Goal: Check status

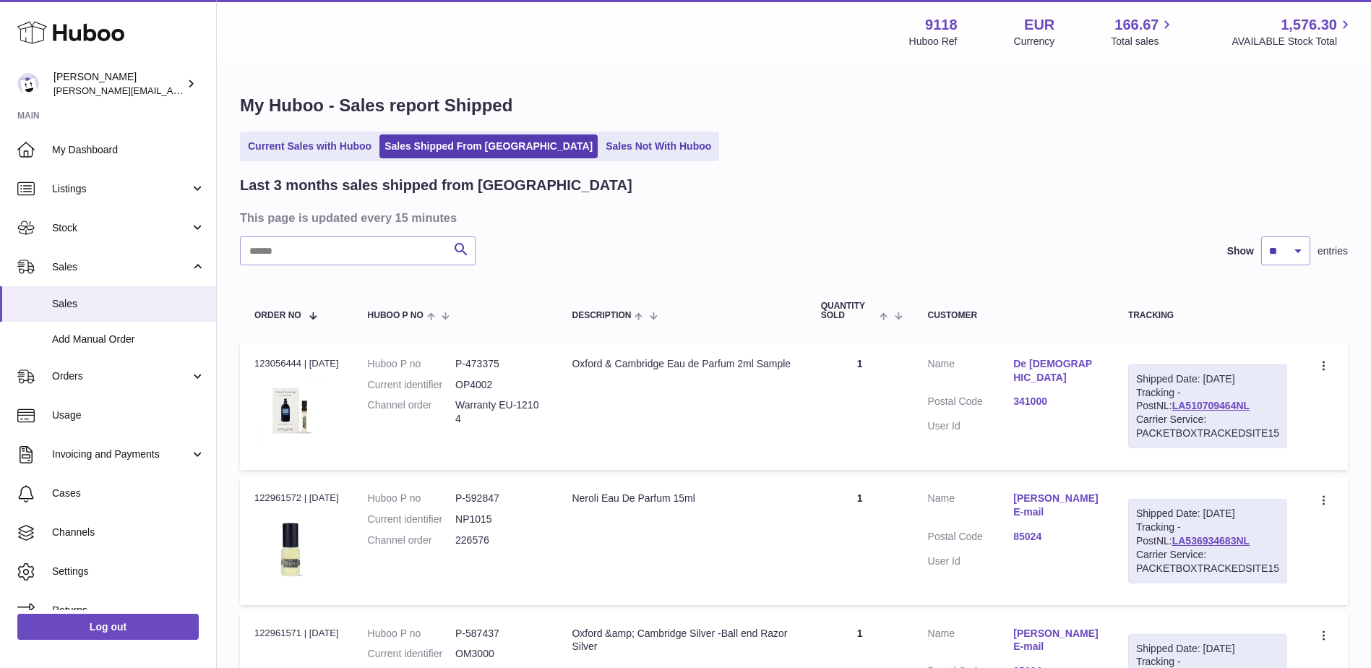
click at [600, 149] on link "Sales Not With Huboo" at bounding box center [658, 146] width 116 height 24
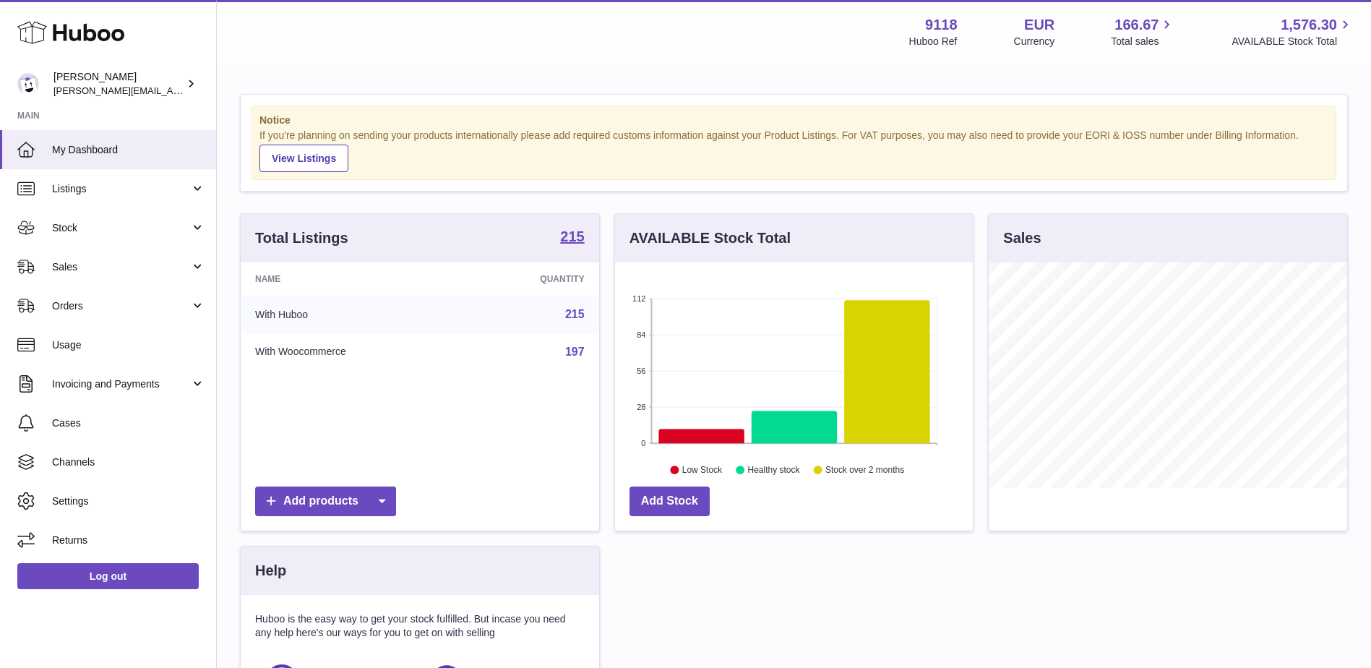
scroll to position [225, 358]
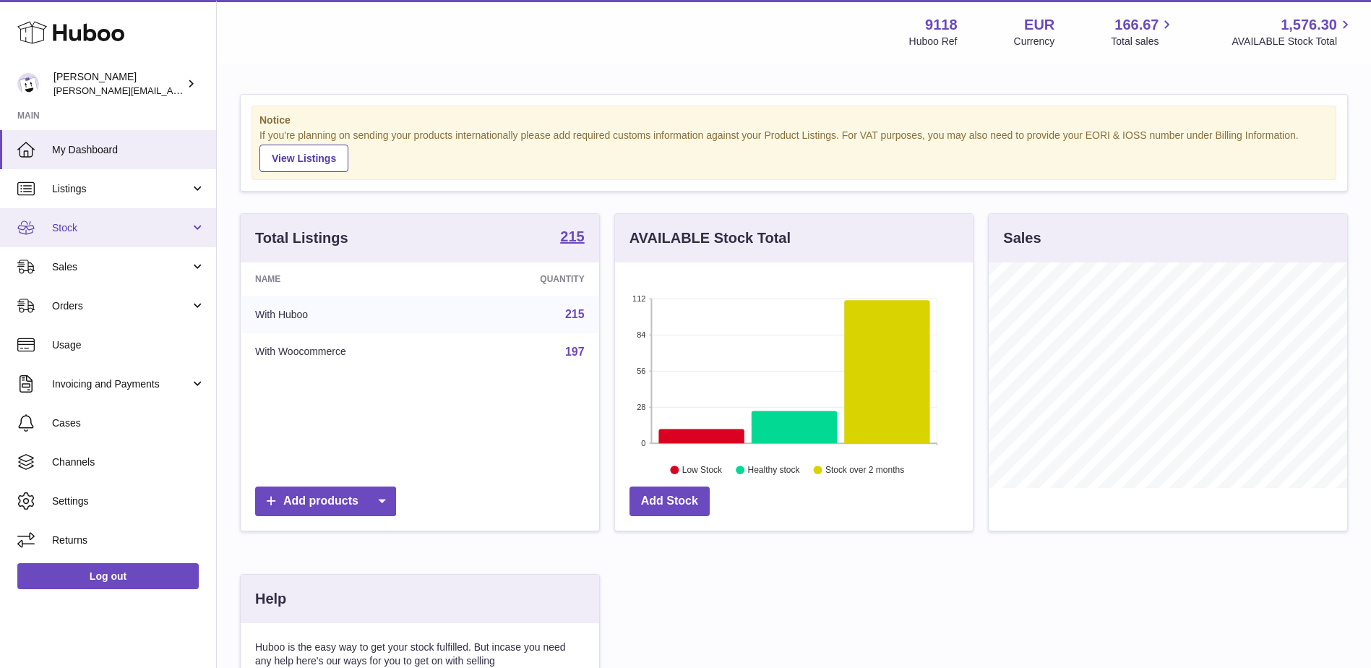
click at [75, 237] on link "Stock" at bounding box center [108, 227] width 216 height 39
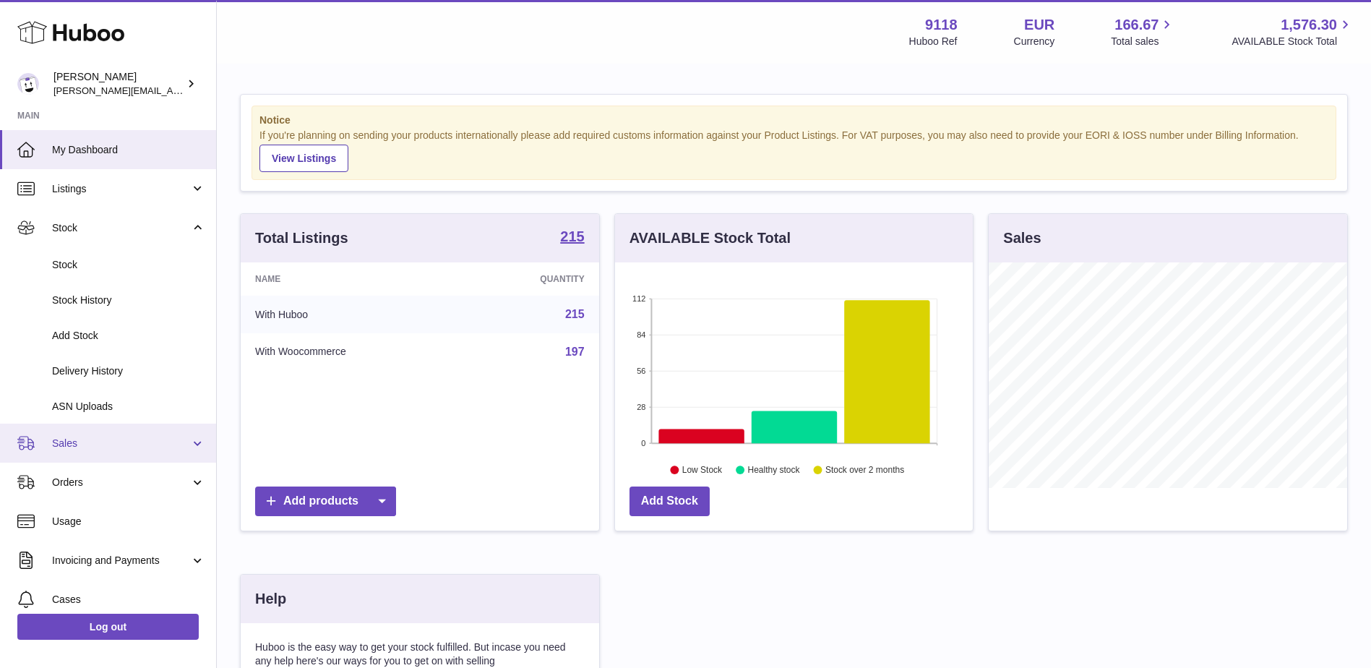
click at [79, 446] on span "Sales" at bounding box center [121, 443] width 138 height 14
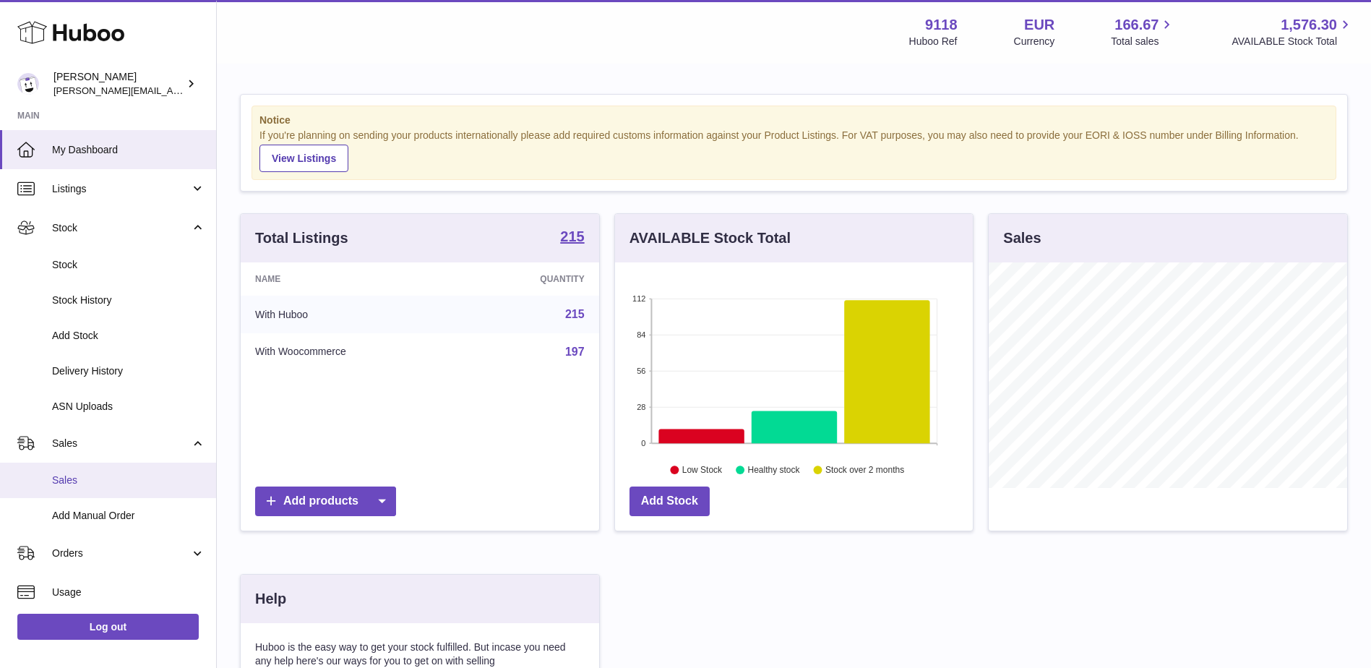
click at [82, 477] on span "Sales" at bounding box center [128, 480] width 153 height 14
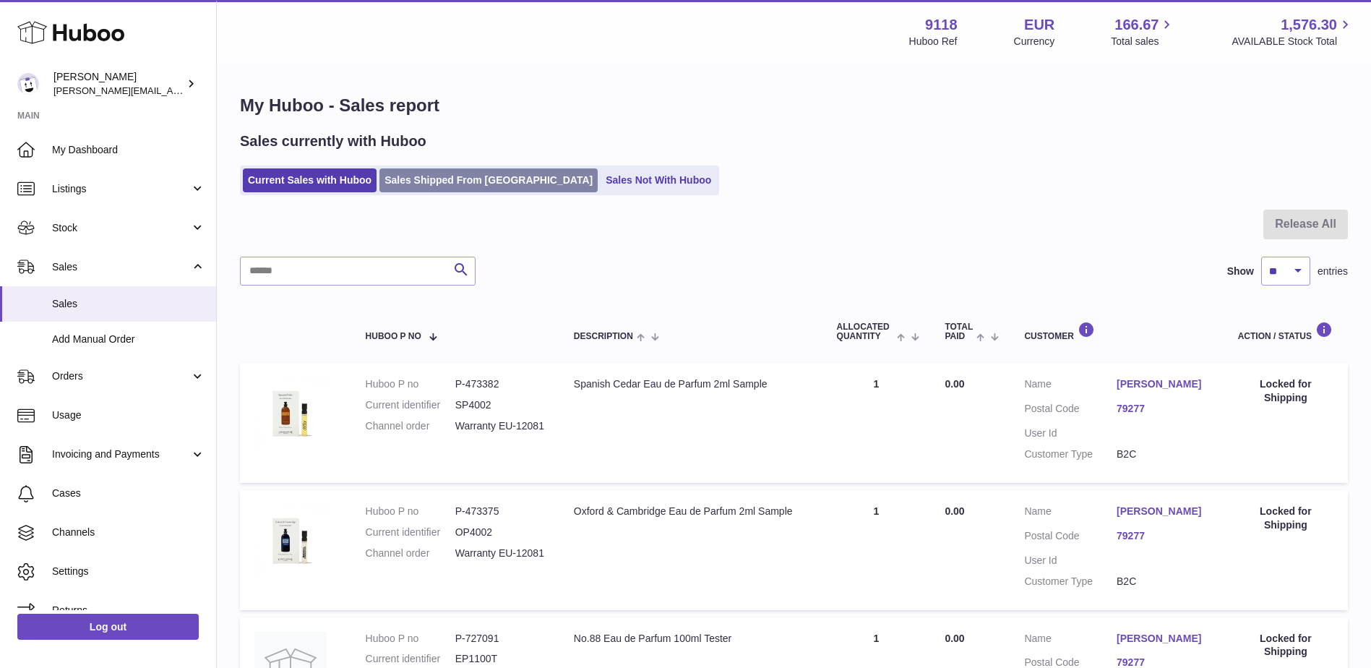
click at [473, 173] on link "Sales Shipped From [GEOGRAPHIC_DATA]" at bounding box center [488, 180] width 218 height 24
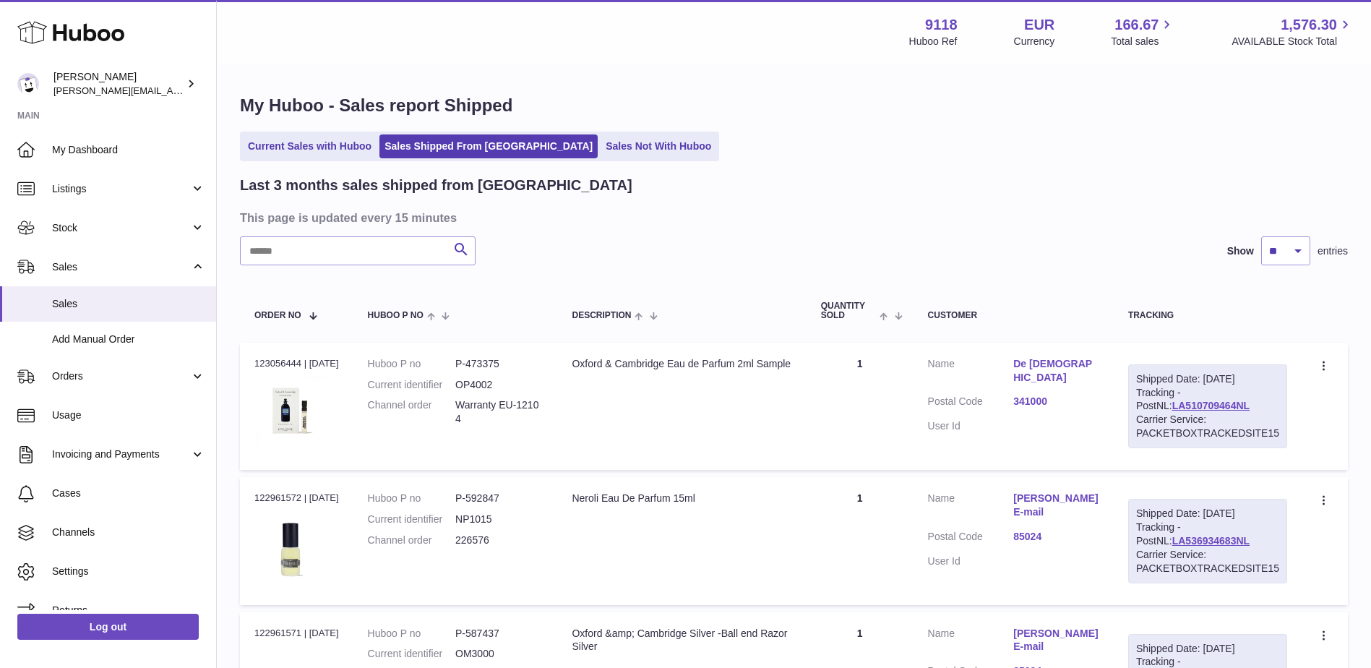
drag, startPoint x: 1235, startPoint y: 408, endPoint x: 1132, endPoint y: 407, distance: 102.6
click at [1132, 407] on div "Shipped Date: 18th Aug 2025 Tracking - PostNL: LA510709464NL Carrier Service: P…" at bounding box center [1207, 406] width 159 height 84
copy link "LA510709464NL"
click at [1215, 347] on td "Shipped Date: 18th Aug 2025 Tracking - PostNL: LA510709464NL Carrier Service: P…" at bounding box center [1207, 405] width 188 height 127
drag, startPoint x: 1219, startPoint y: 406, endPoint x: 1139, endPoint y: 407, distance: 80.2
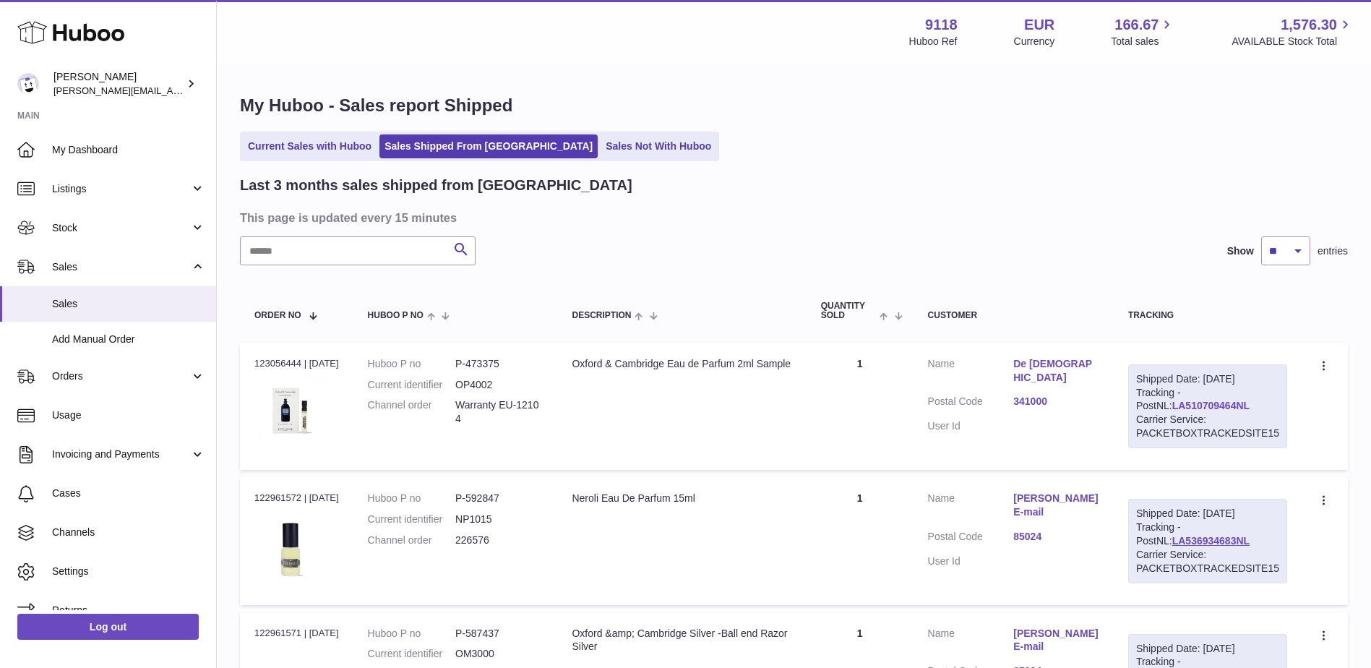
click at [1139, 407] on div "Shipped Date: 18th Aug 2025 Tracking - PostNL: LA510709464NL Carrier Service: P…" at bounding box center [1207, 406] width 159 height 84
copy link "LA510709464NL"
